Goal: Task Accomplishment & Management: Use online tool/utility

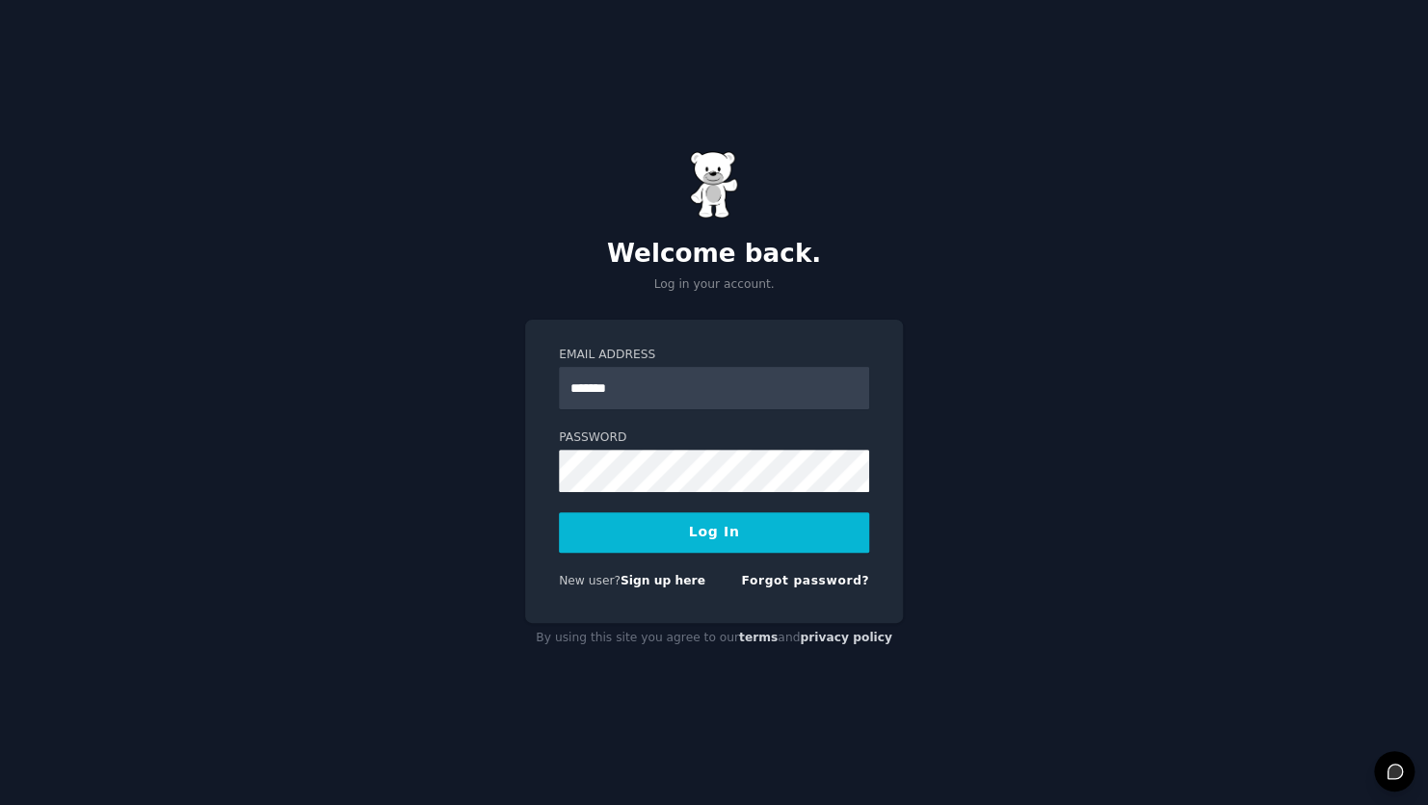
type input "**********"
click at [679, 541] on button "Log In" at bounding box center [714, 533] width 310 height 40
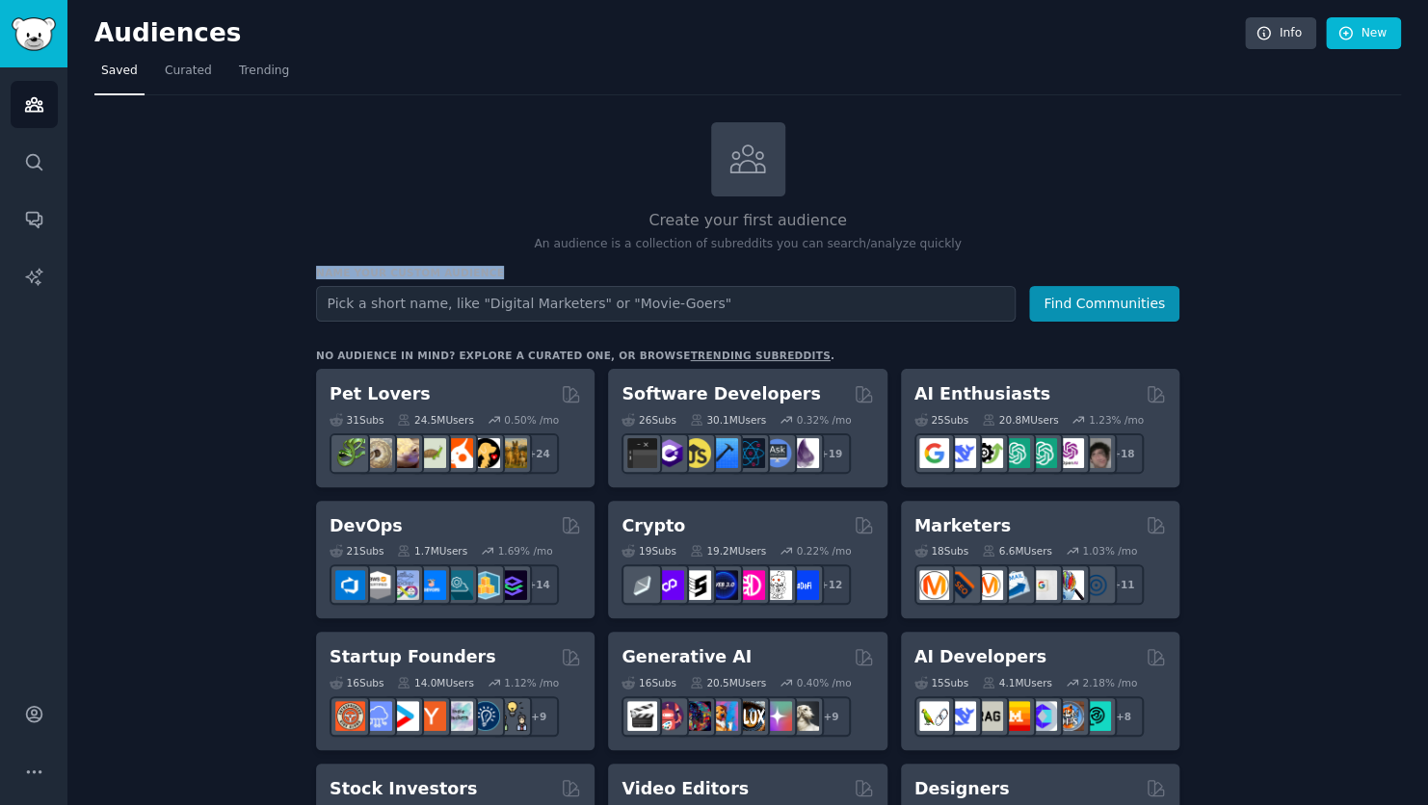
drag, startPoint x: 1422, startPoint y: 250, endPoint x: 1423, endPoint y: 259, distance: 9.7
click at [1423, 259] on main "Audiences Info New Saved Curated Trending Create your first audience An audienc…" at bounding box center [747, 402] width 1360 height 805
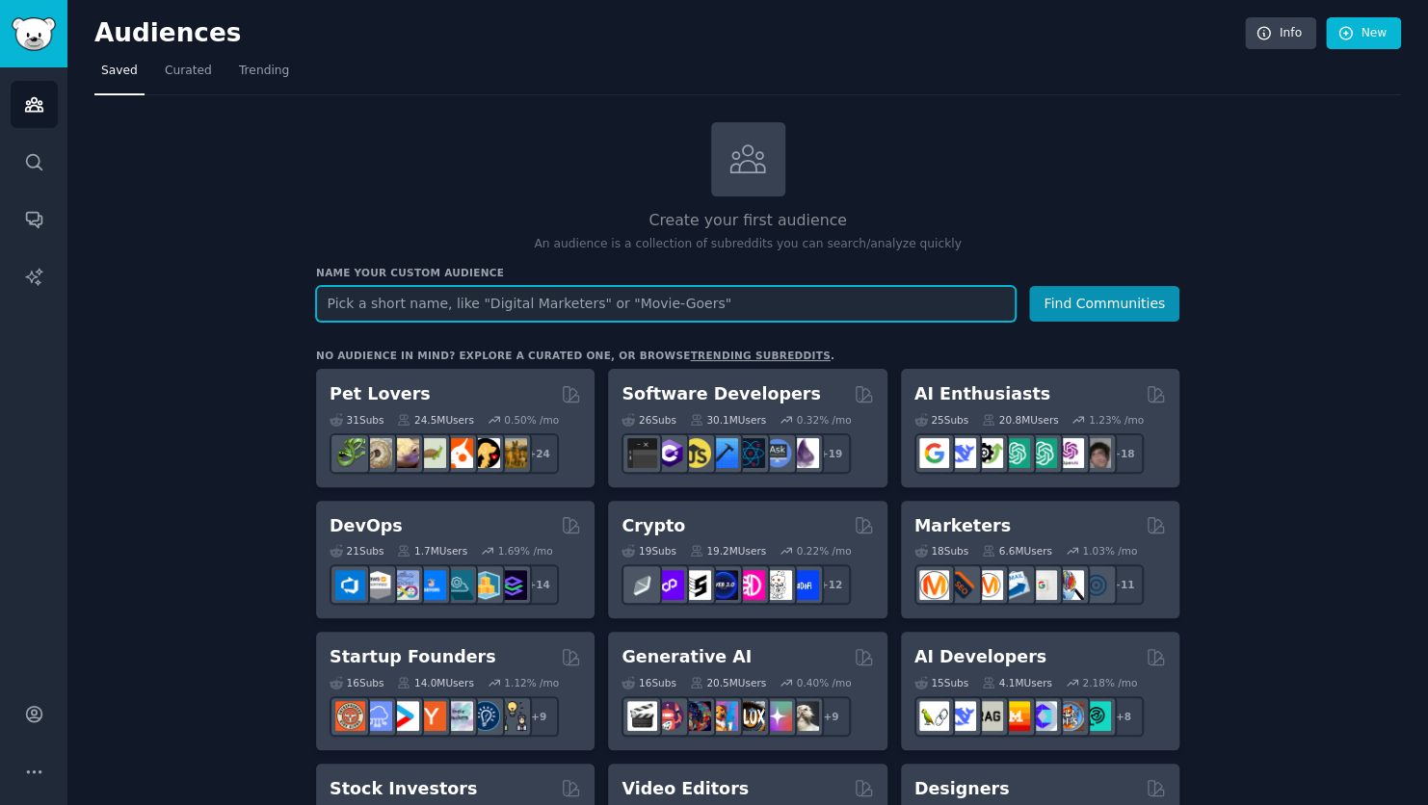
click at [739, 302] on input "text" at bounding box center [665, 304] width 699 height 36
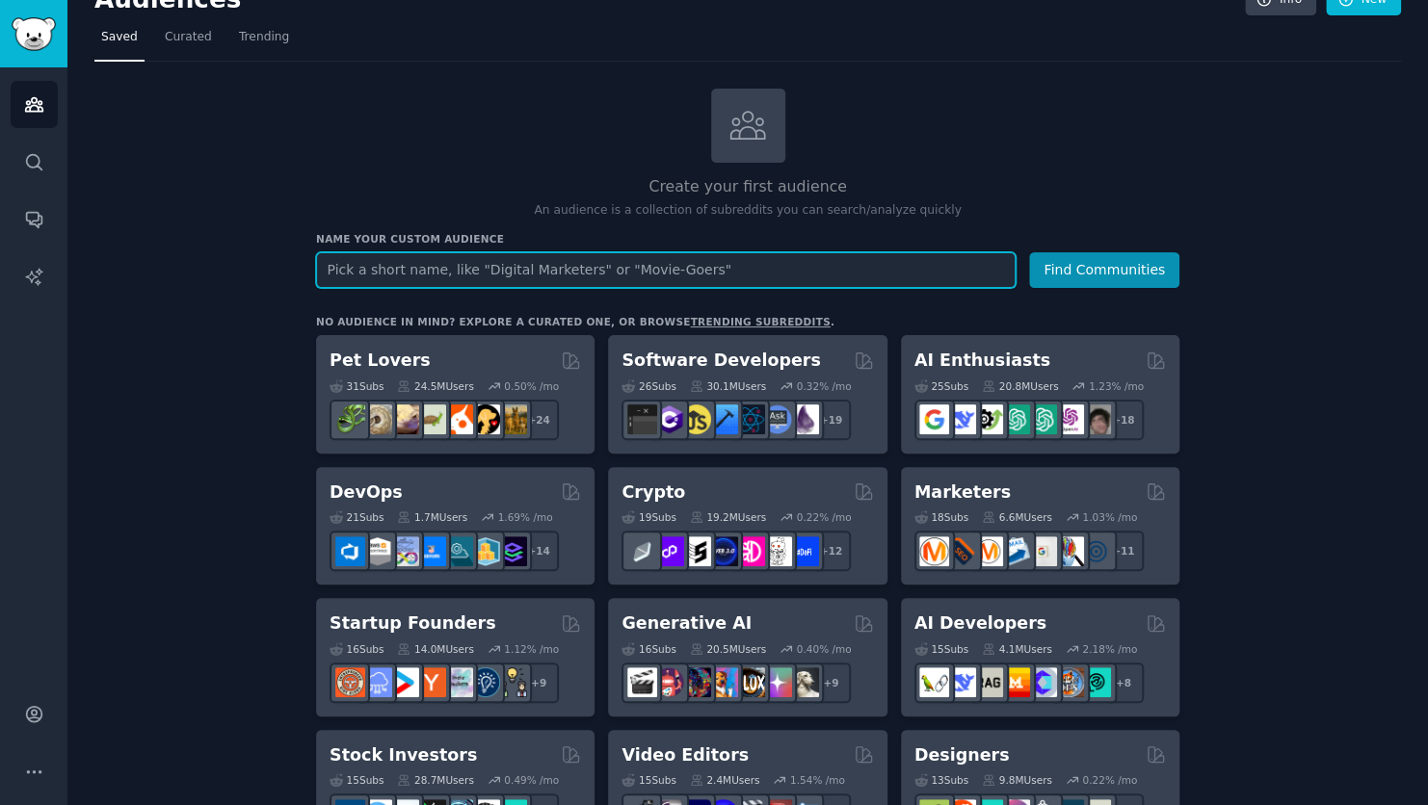
scroll to position [29, 0]
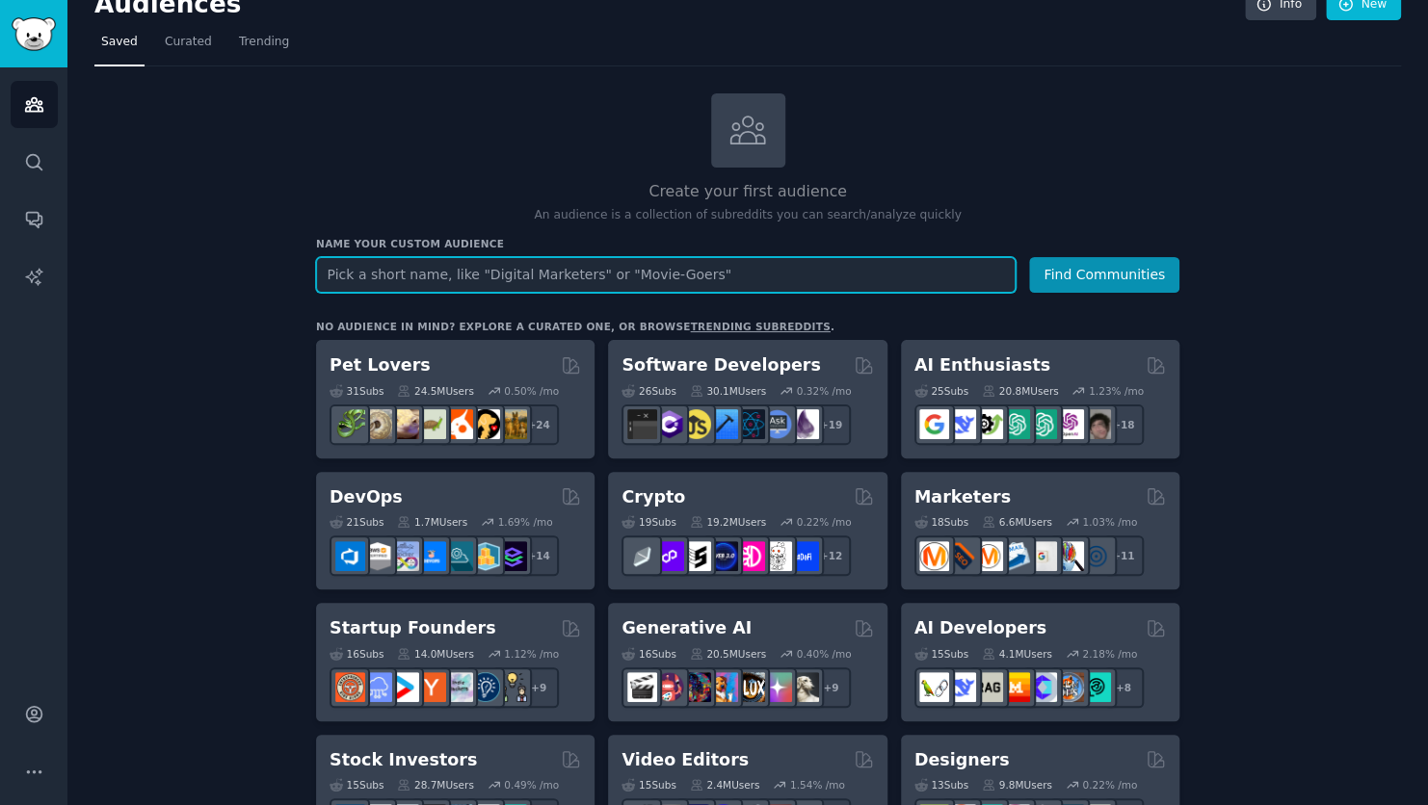
click at [723, 263] on input "text" at bounding box center [665, 275] width 699 height 36
type input "career path counselling"
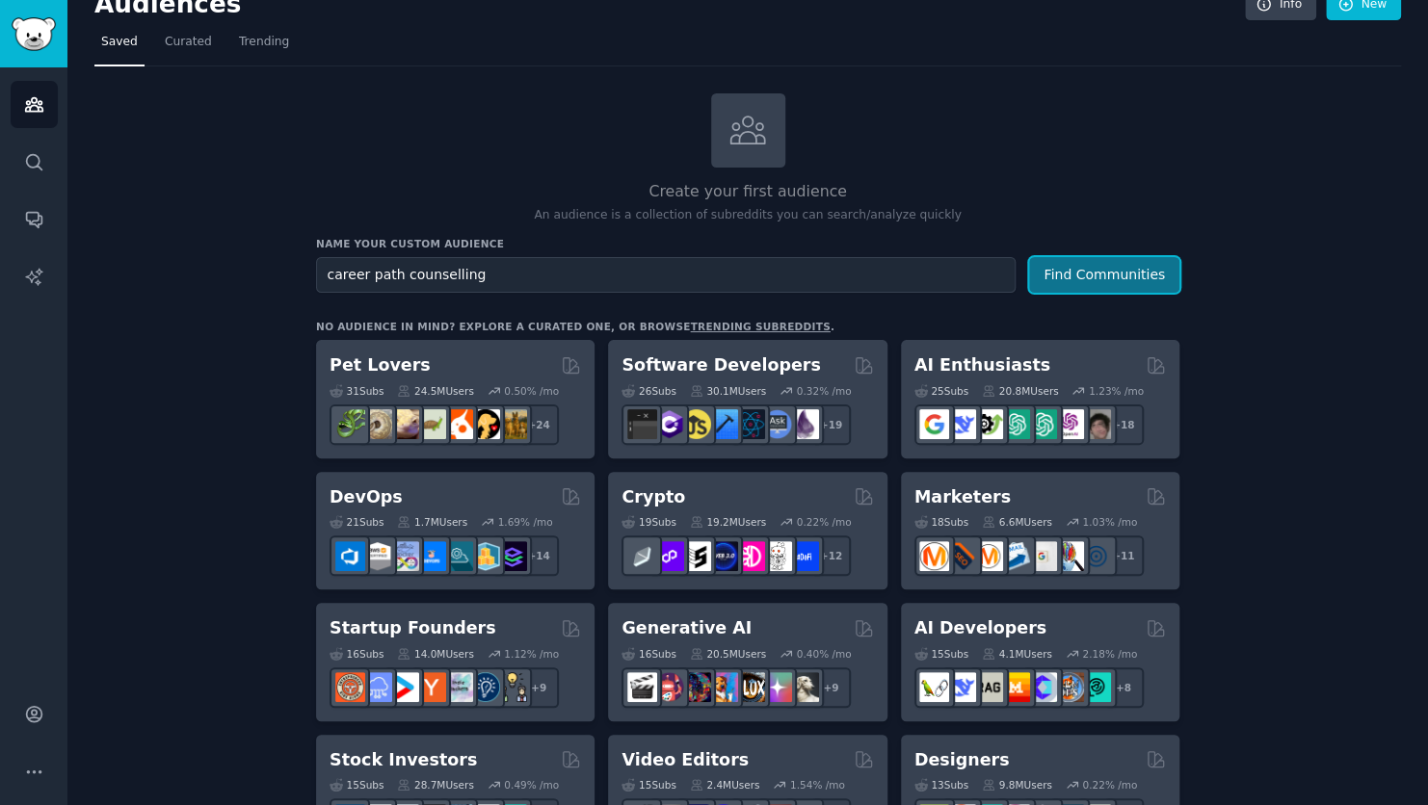
click at [1059, 281] on button "Find Communities" at bounding box center [1104, 275] width 150 height 36
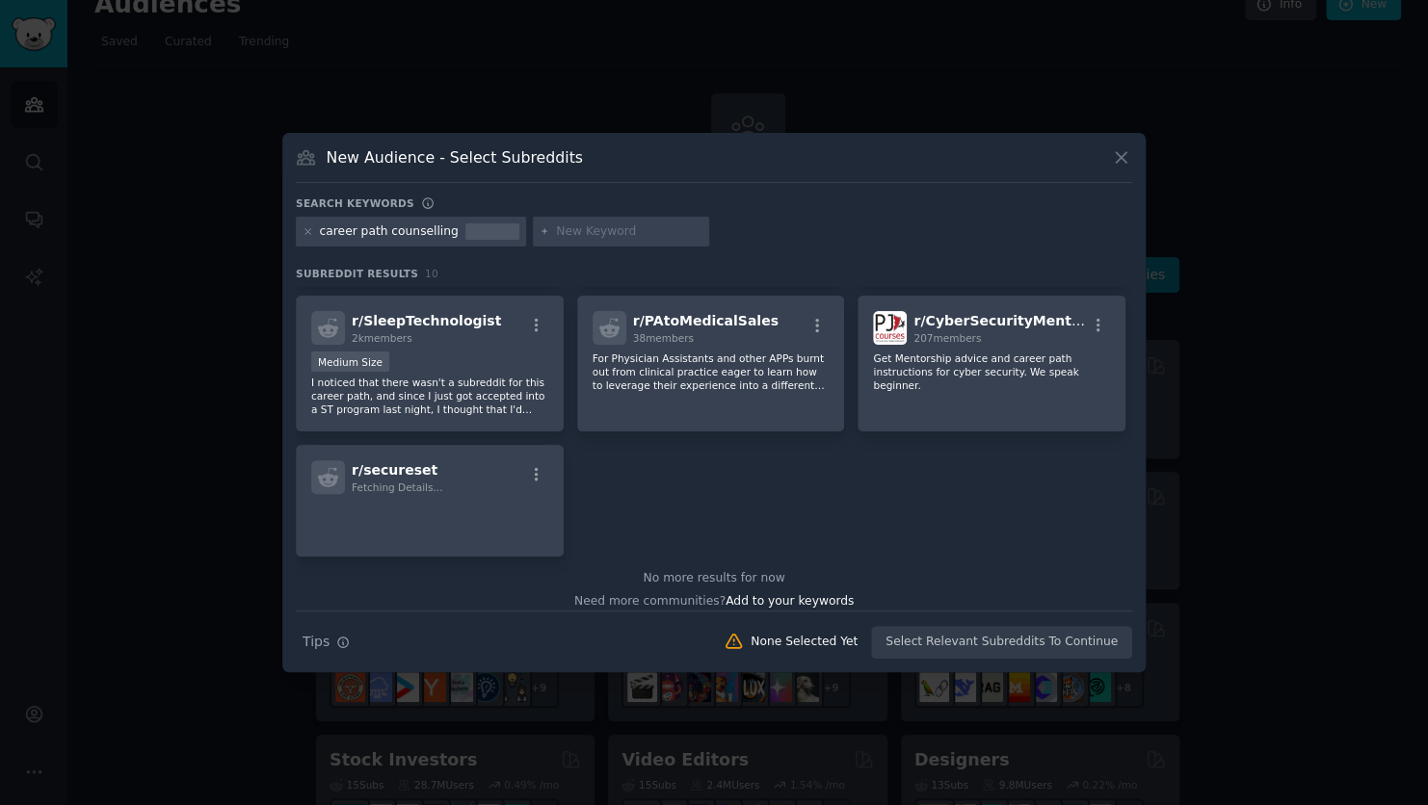
scroll to position [298, 0]
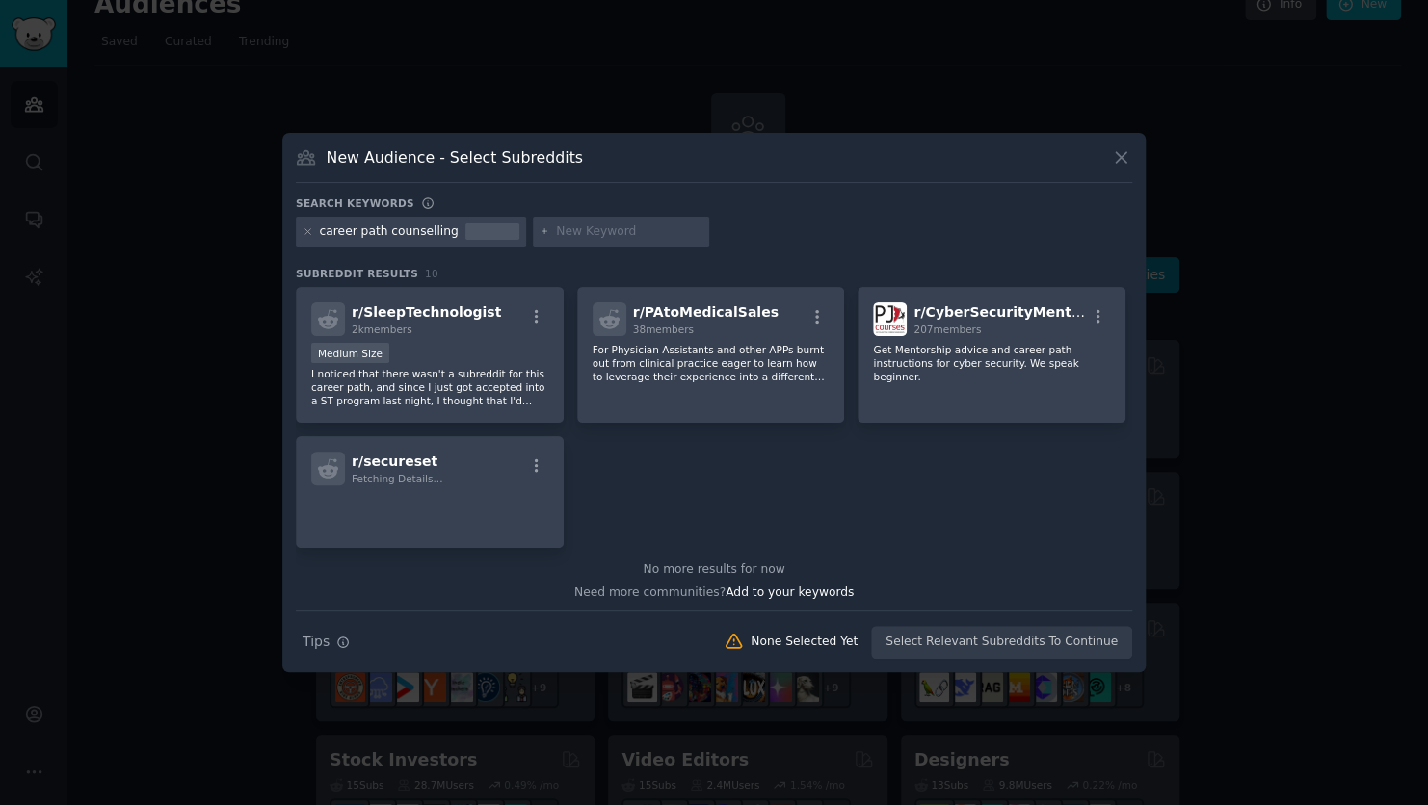
drag, startPoint x: 1133, startPoint y: 537, endPoint x: 1133, endPoint y: 355, distance: 182.1
click at [1133, 355] on div "New Audience - Select Subreddits Search keywords career path counselling Subred…" at bounding box center [713, 403] width 863 height 540
click at [1125, 168] on button at bounding box center [1121, 157] width 22 height 22
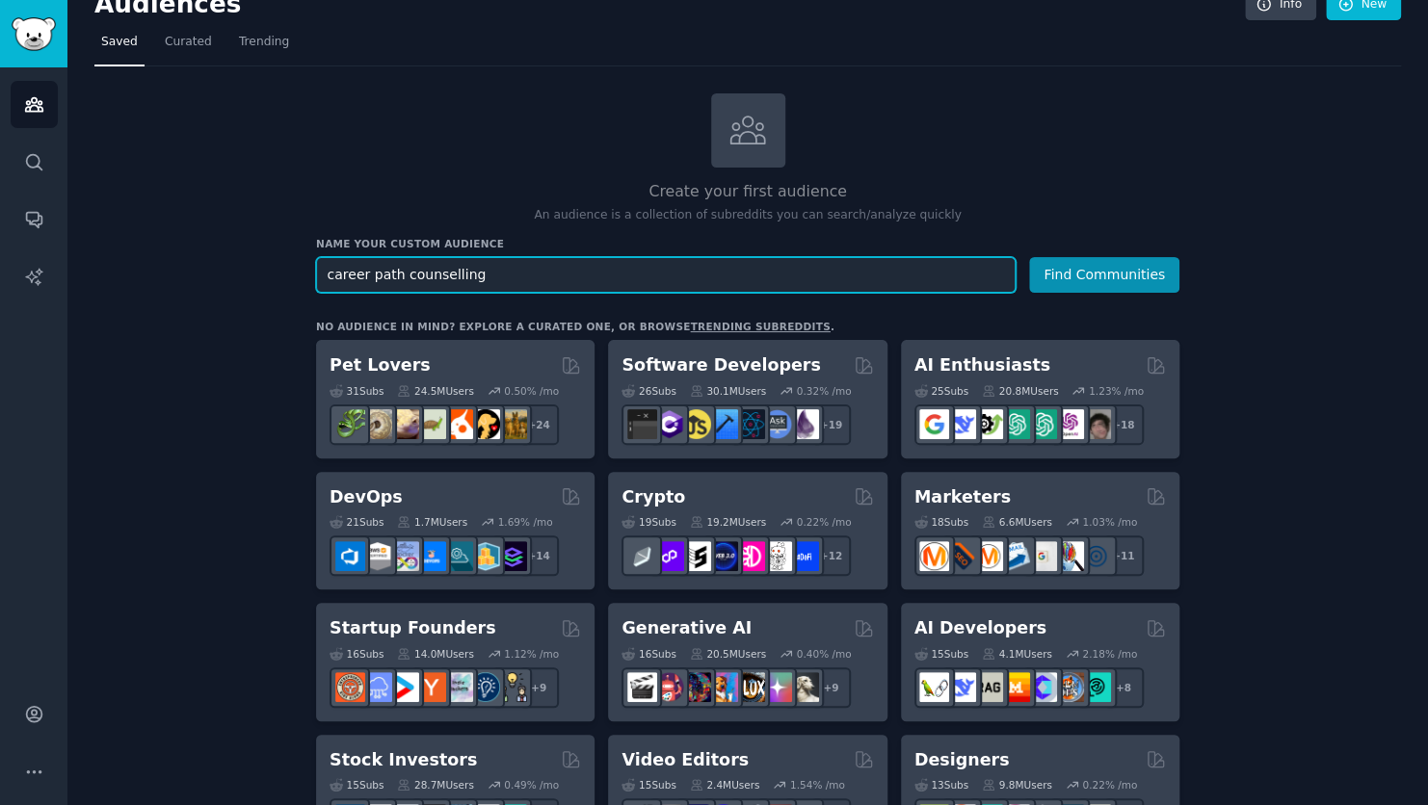
click at [552, 270] on input "career path counselling" at bounding box center [665, 275] width 699 height 36
click at [379, 270] on input "career path counselling" at bounding box center [665, 275] width 699 height 36
click at [548, 281] on input "career counselling high school" at bounding box center [665, 275] width 699 height 36
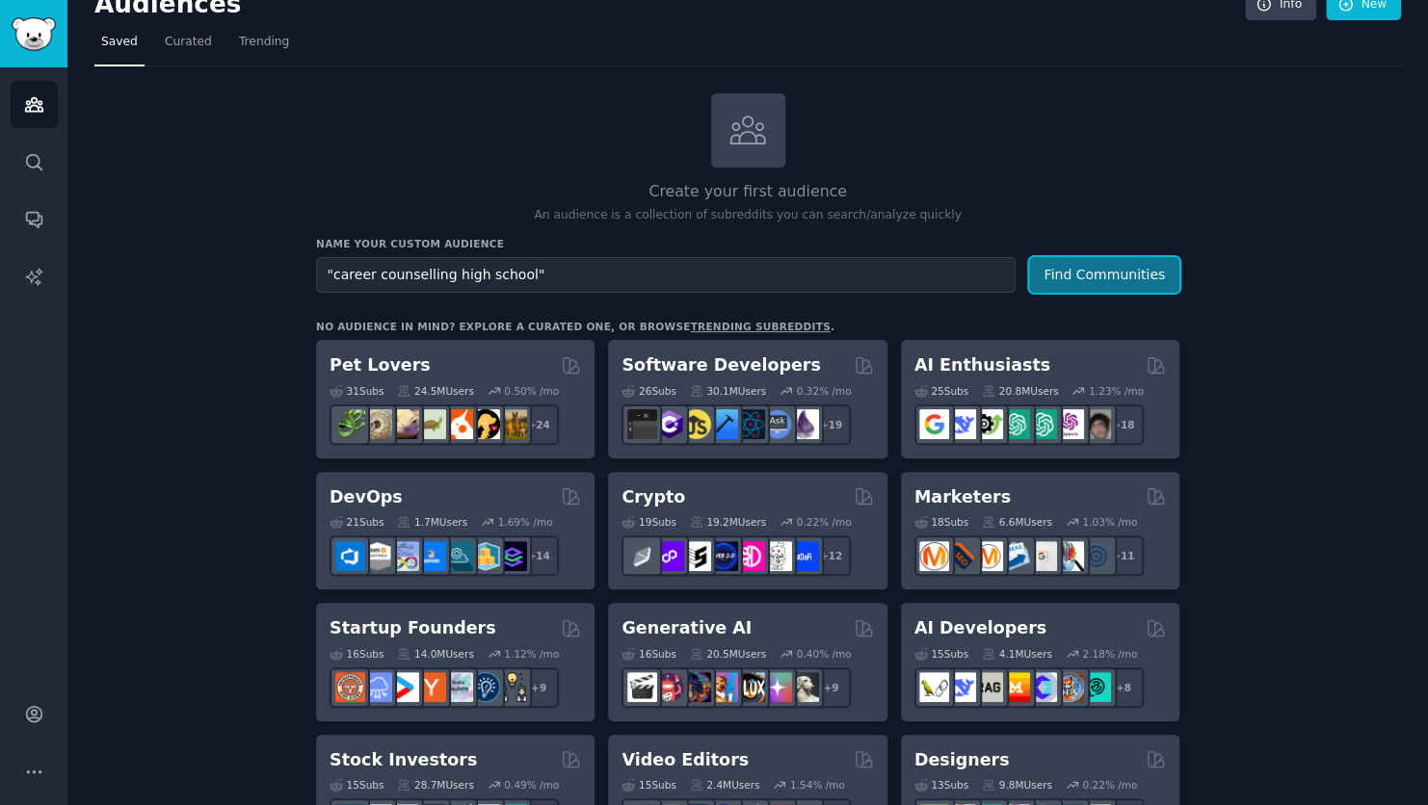
click at [1129, 278] on button "Find Communities" at bounding box center [1104, 275] width 150 height 36
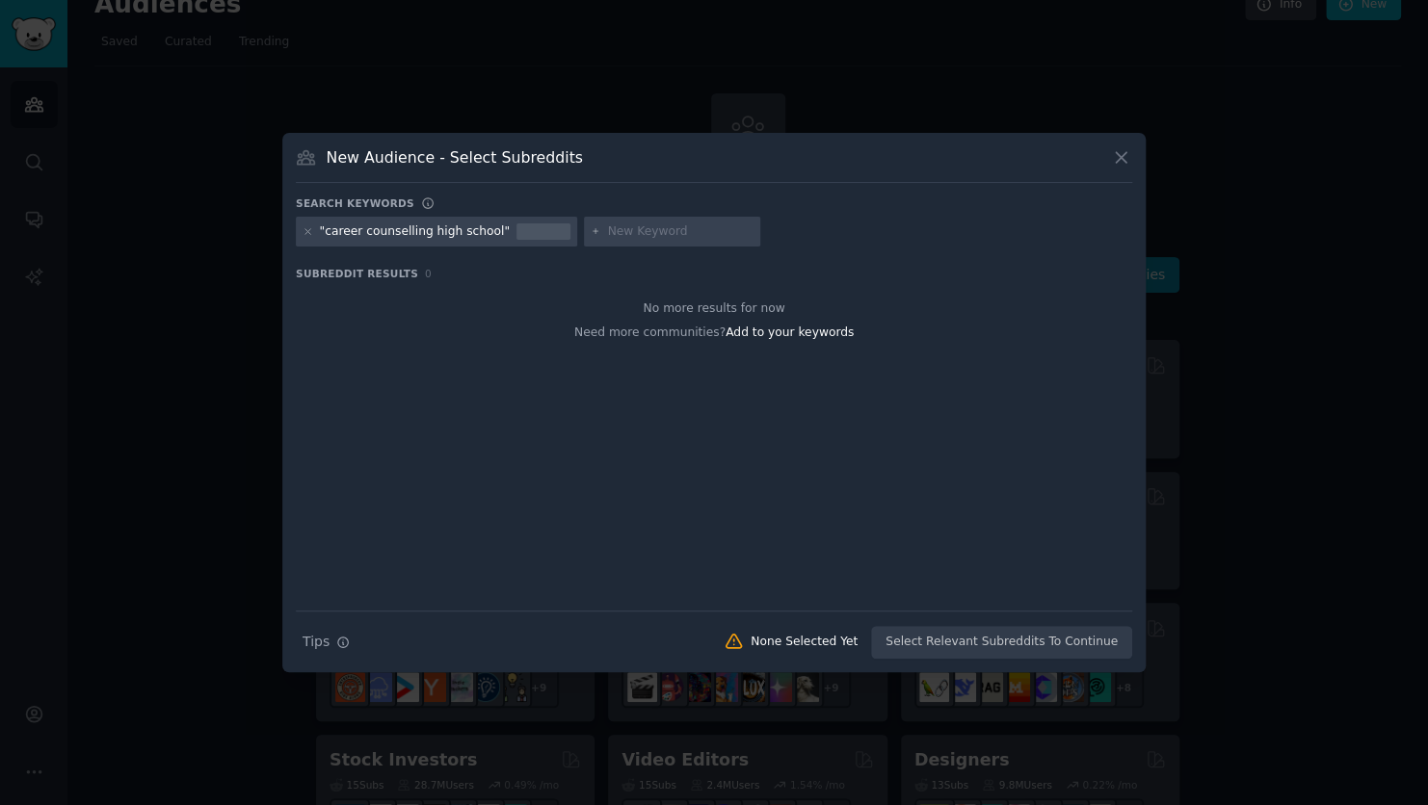
click at [1117, 150] on icon at bounding box center [1121, 157] width 20 height 20
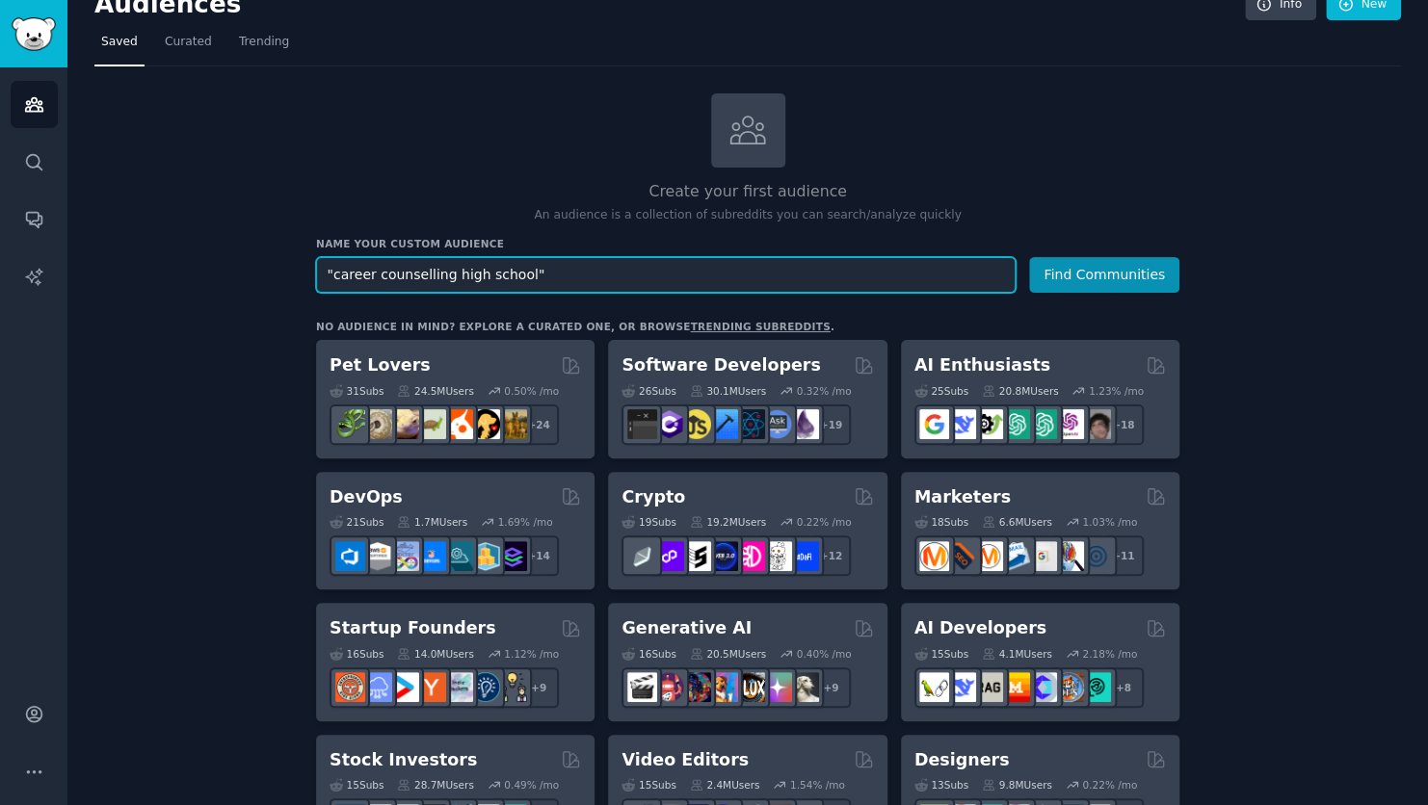
click at [336, 268] on input ""career counselling high school"" at bounding box center [665, 275] width 699 height 36
click at [535, 274] on input "career counselling high school"" at bounding box center [665, 275] width 699 height 36
type input "career counselling high school"
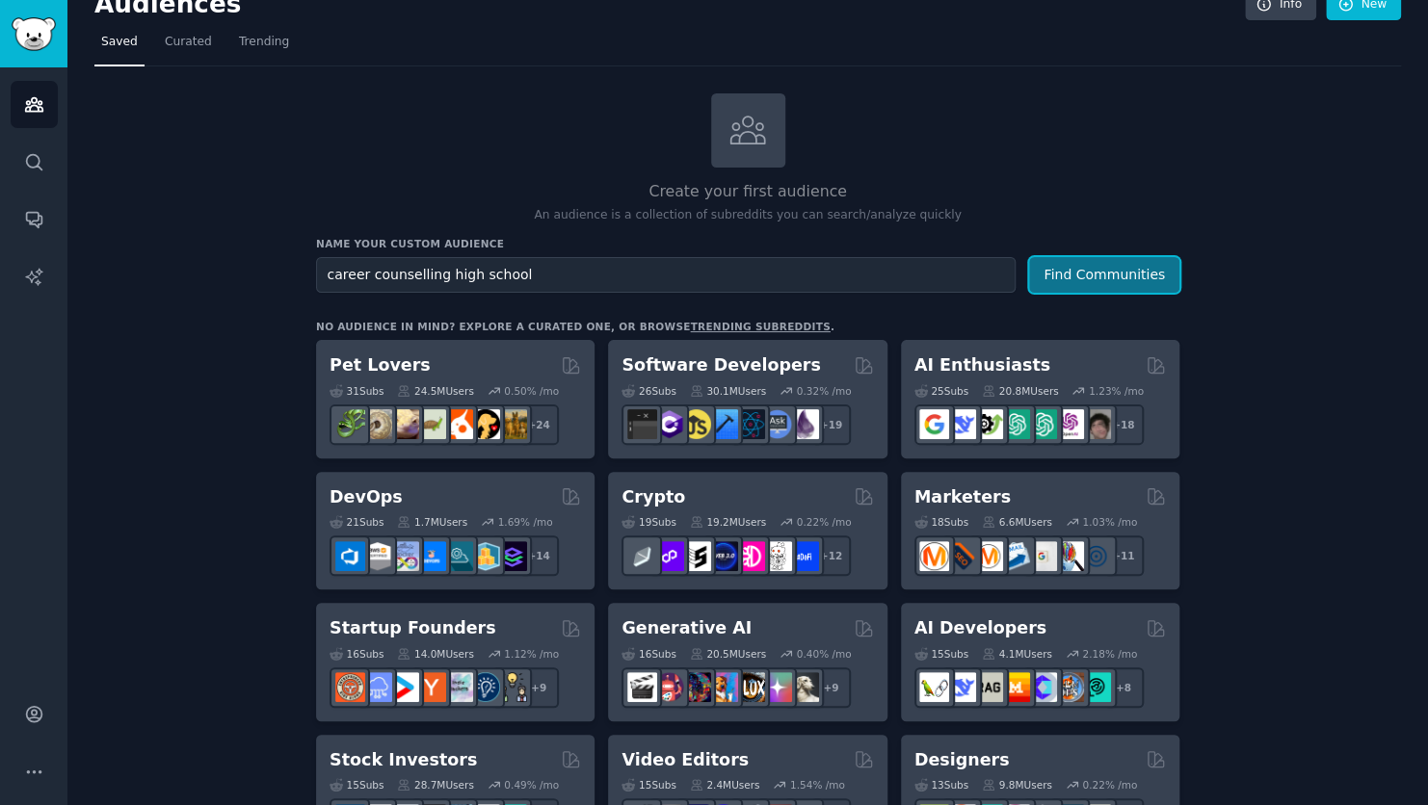
click at [1076, 286] on button "Find Communities" at bounding box center [1104, 275] width 150 height 36
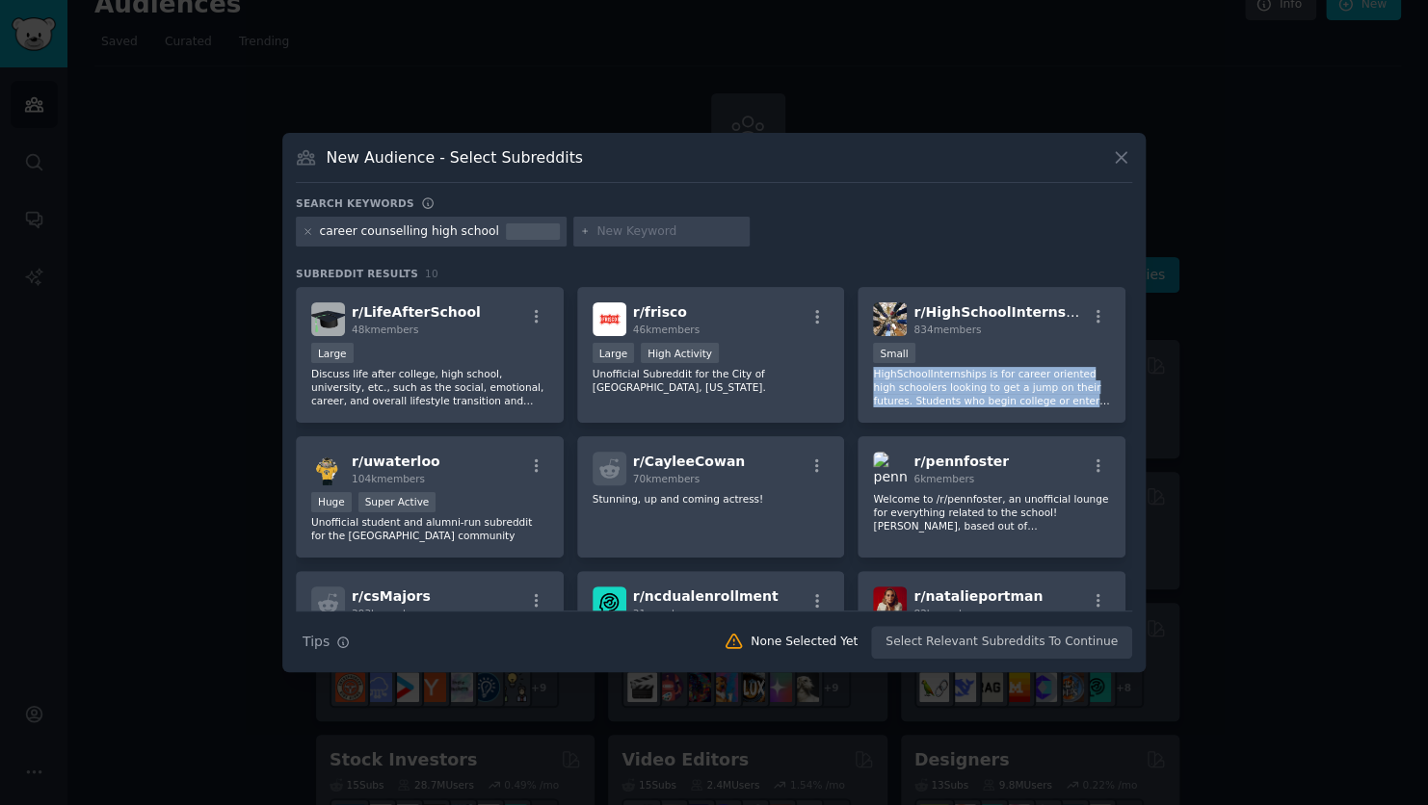
drag, startPoint x: 1124, startPoint y: 351, endPoint x: 1139, endPoint y: 398, distance: 49.4
click at [1139, 398] on div "New Audience - Select Subreddits Search keywords career counselling high school…" at bounding box center [713, 403] width 863 height 540
click at [660, 223] on input "text" at bounding box center [669, 231] width 146 height 17
